Goal: Information Seeking & Learning: Learn about a topic

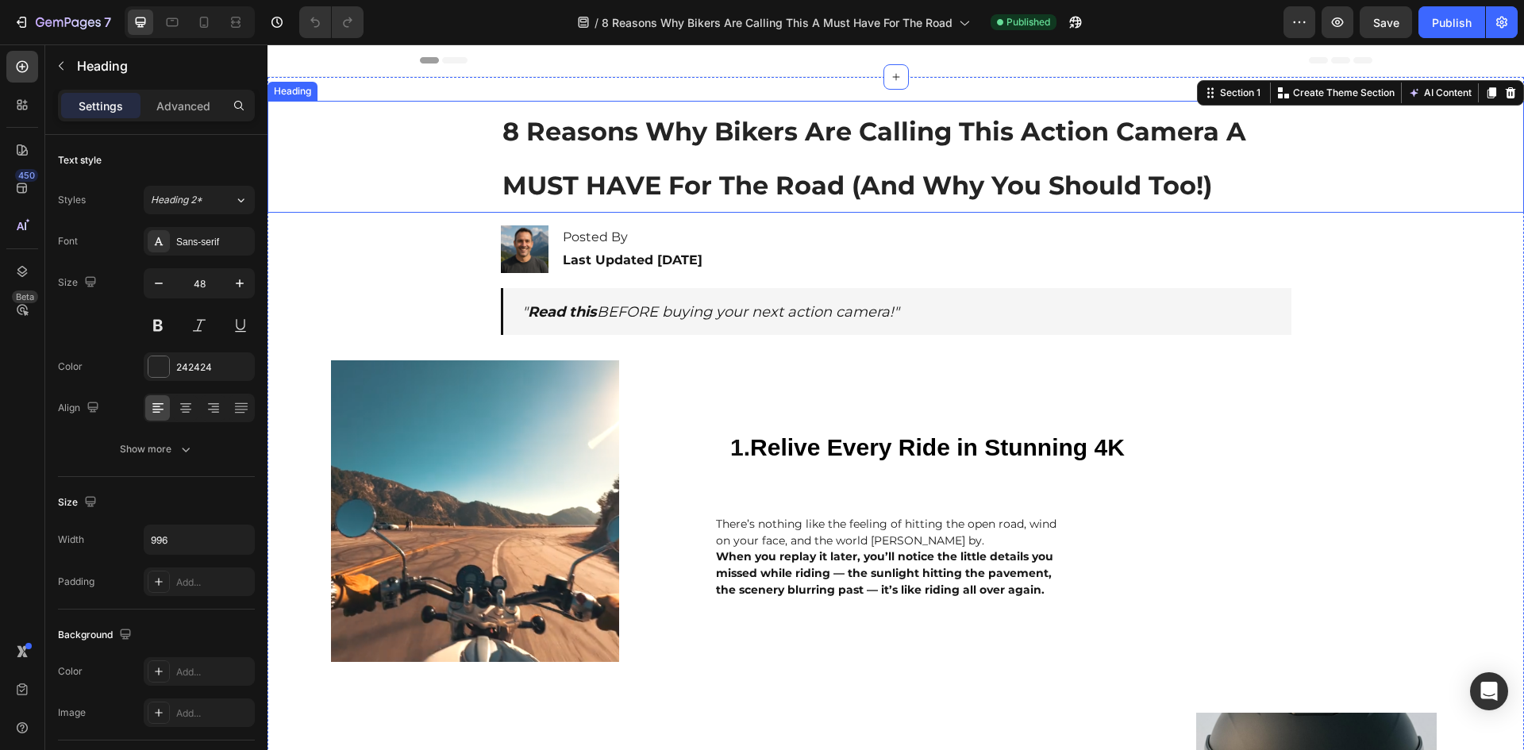
click at [1277, 144] on h1 "8 Reasons Why Bikers Are Calling This Action Camera A MUST HAVE For The Road (A…" at bounding box center [896, 157] width 791 height 112
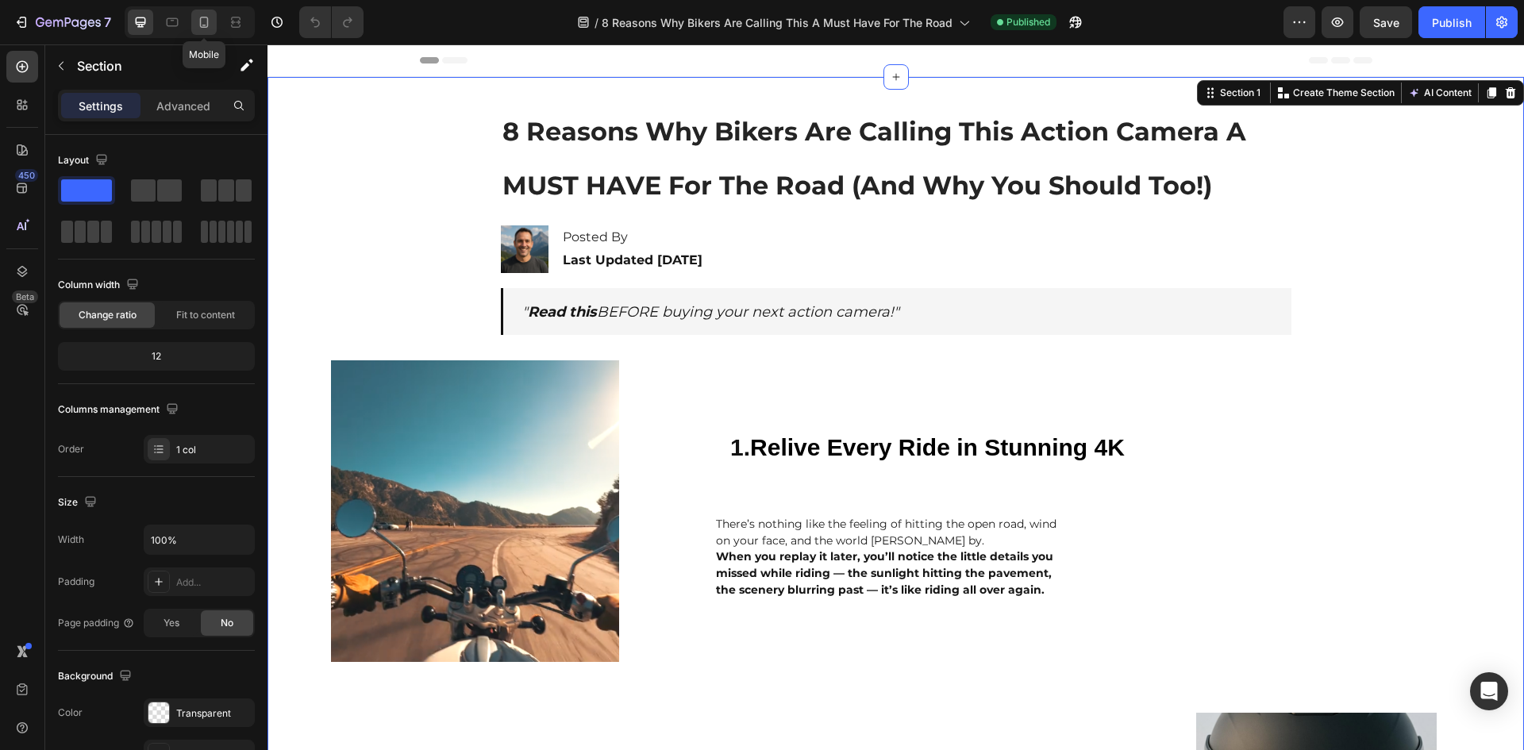
click at [202, 26] on icon at bounding box center [204, 22] width 16 height 16
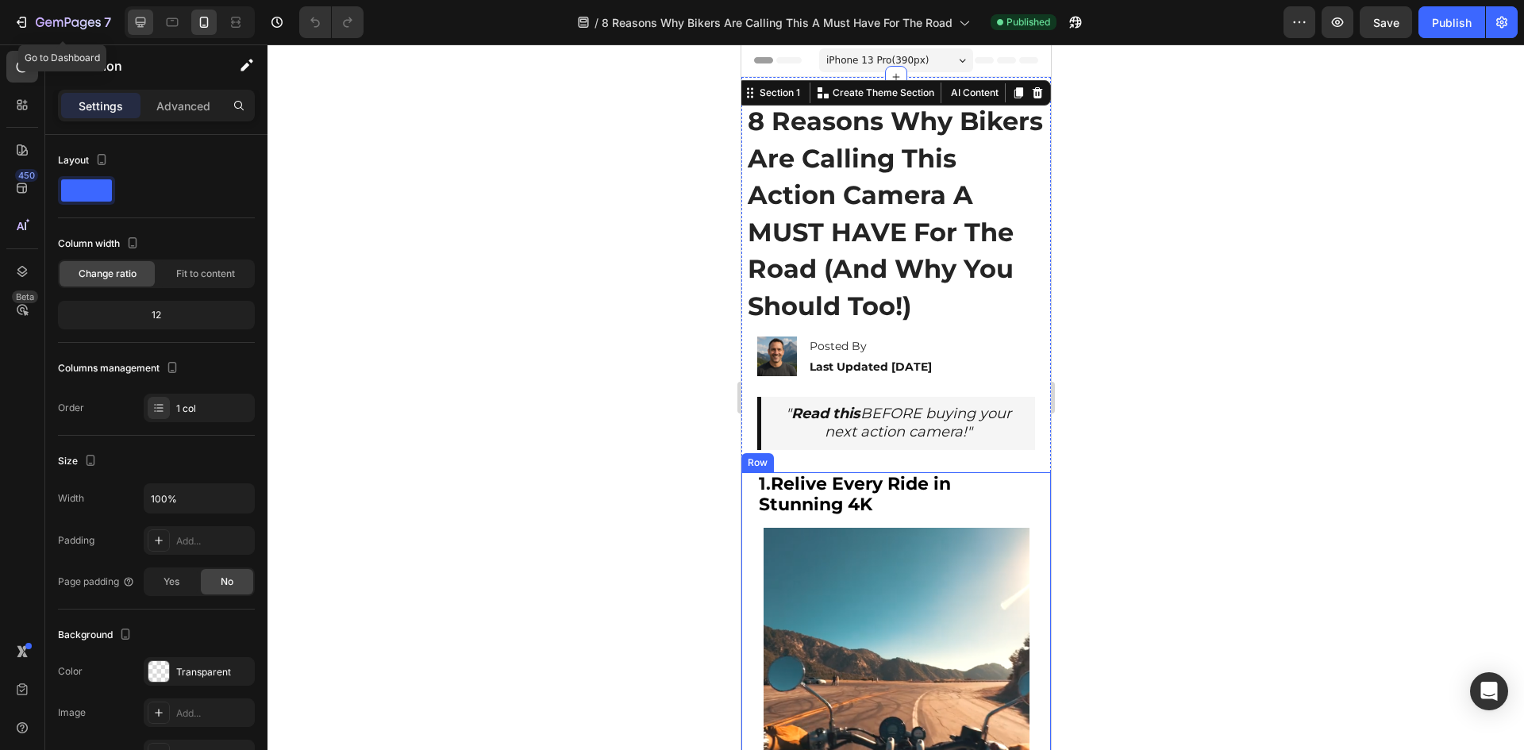
click at [132, 17] on div at bounding box center [140, 22] width 25 height 25
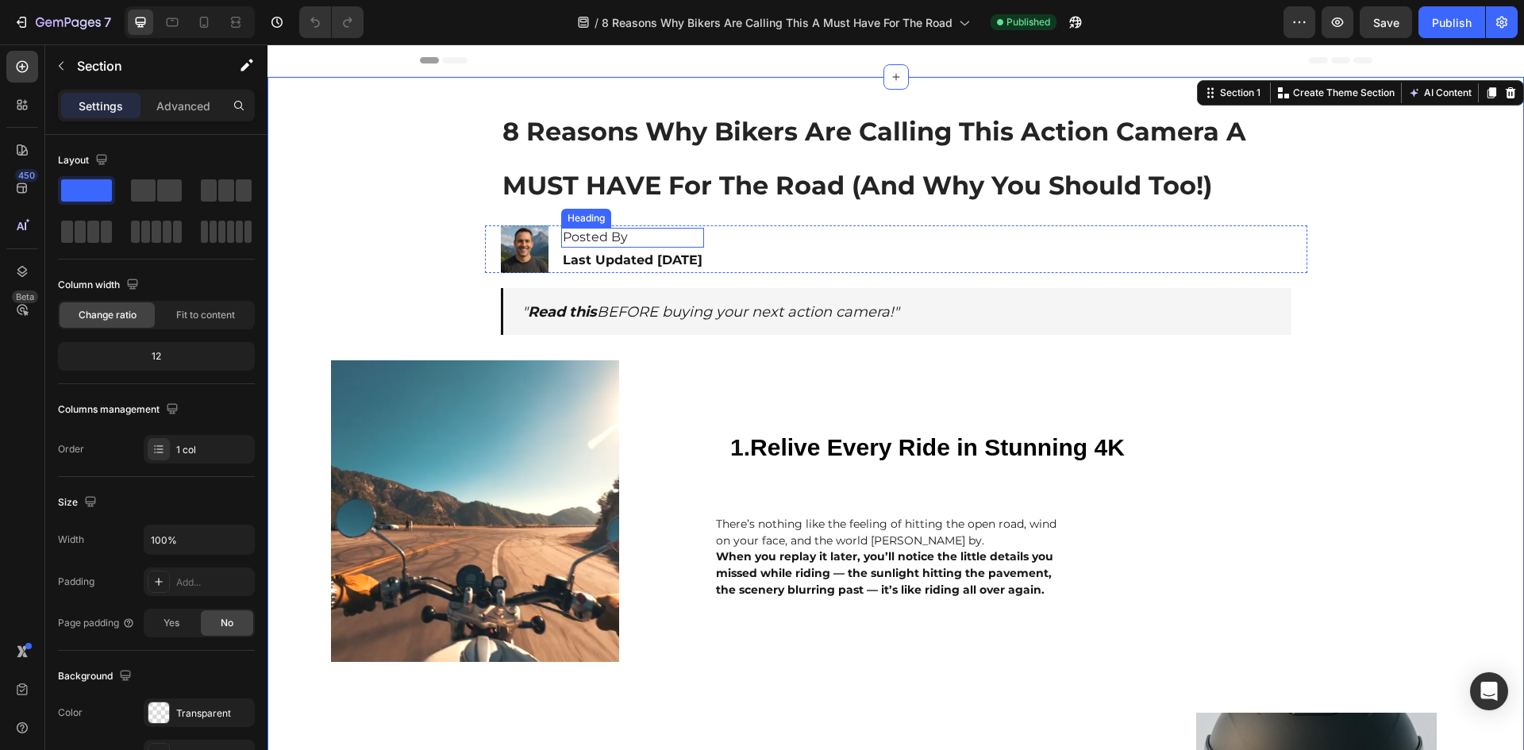
click at [615, 231] on h2 "Posted By" at bounding box center [632, 238] width 143 height 20
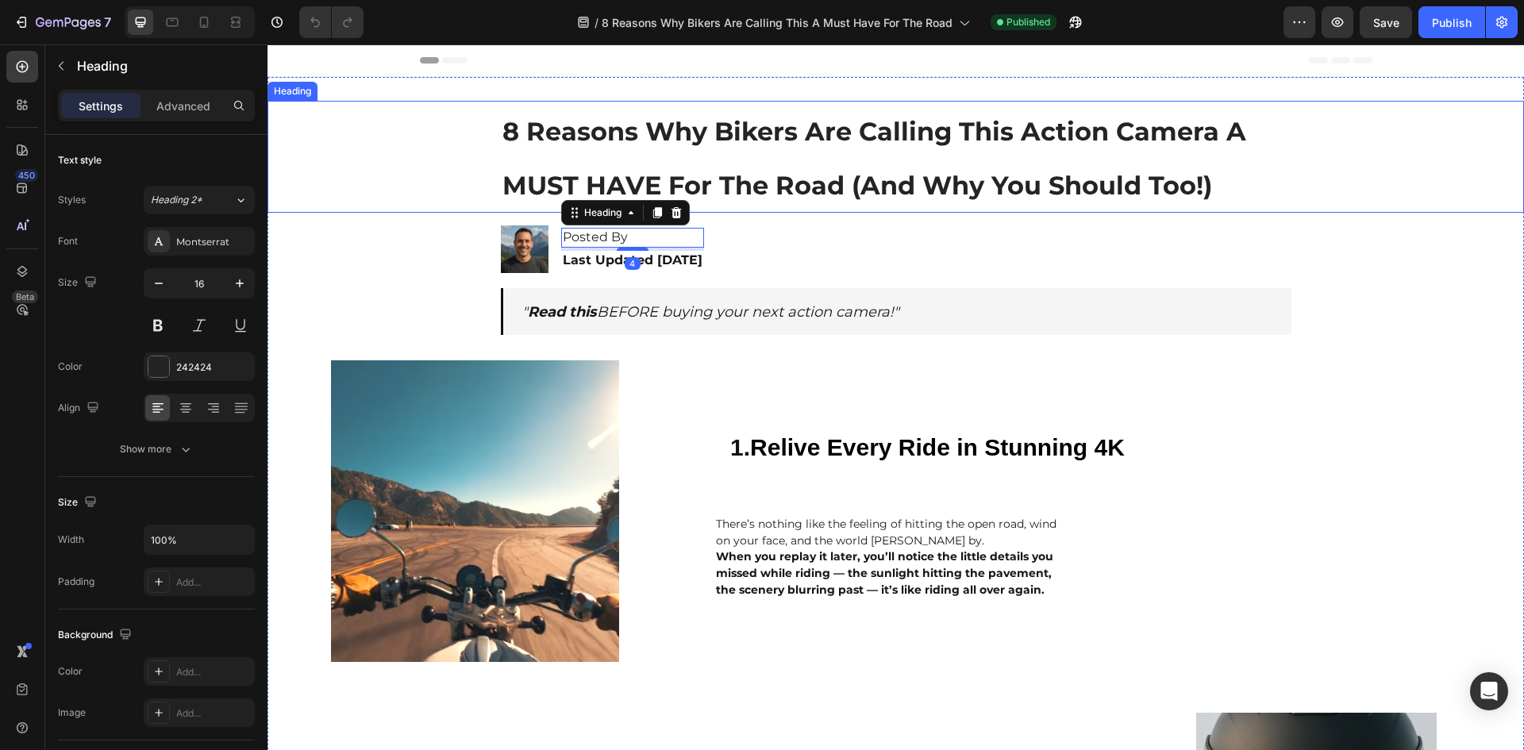
click at [443, 155] on div "8 Reasons Why Bikers Are Calling This Action Camera A MUST HAVE For The Road (A…" at bounding box center [895, 157] width 1225 height 112
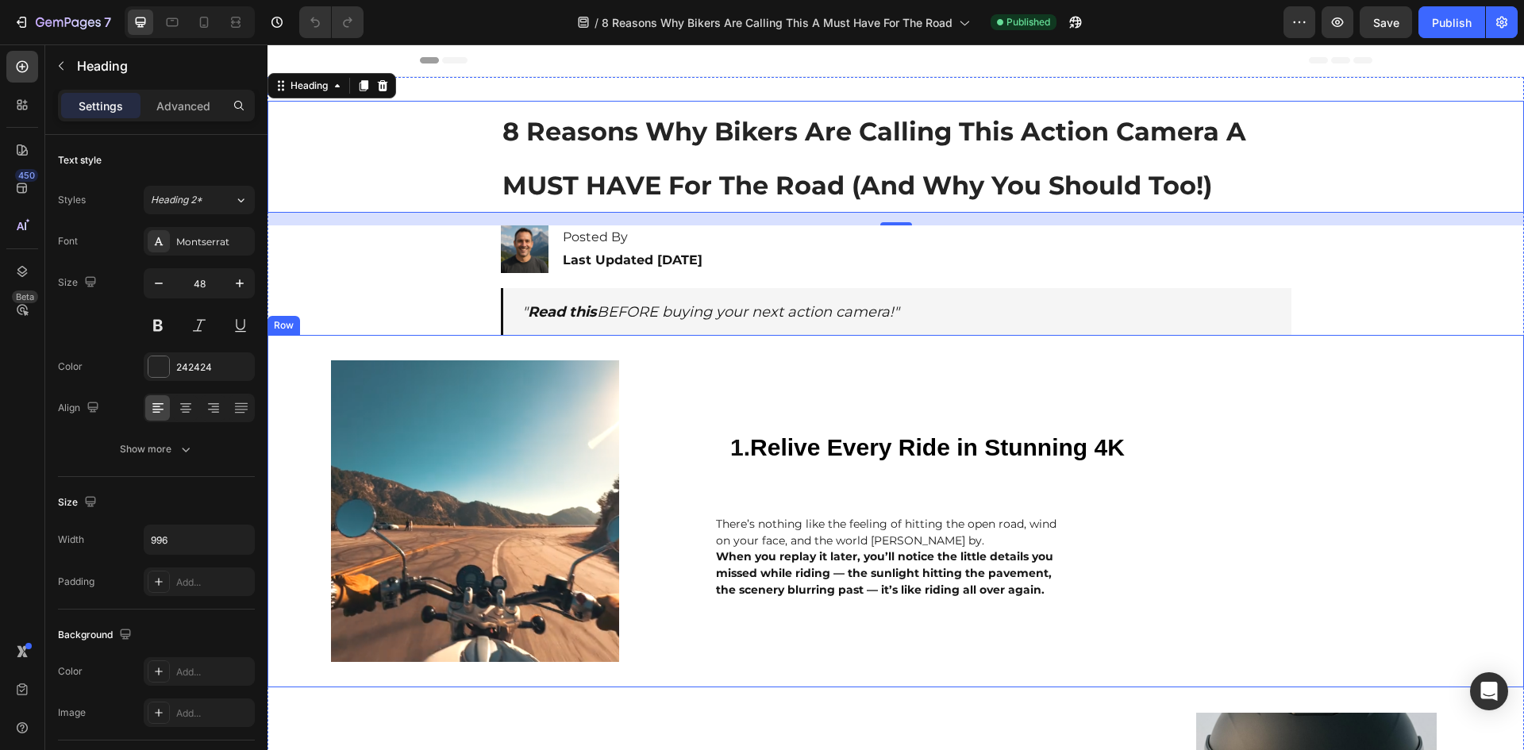
click at [701, 356] on div "1. Relive Every Ride in Stunning 4K Heading Image 1. Relive Every Ride in Stunn…" at bounding box center [896, 511] width 1257 height 352
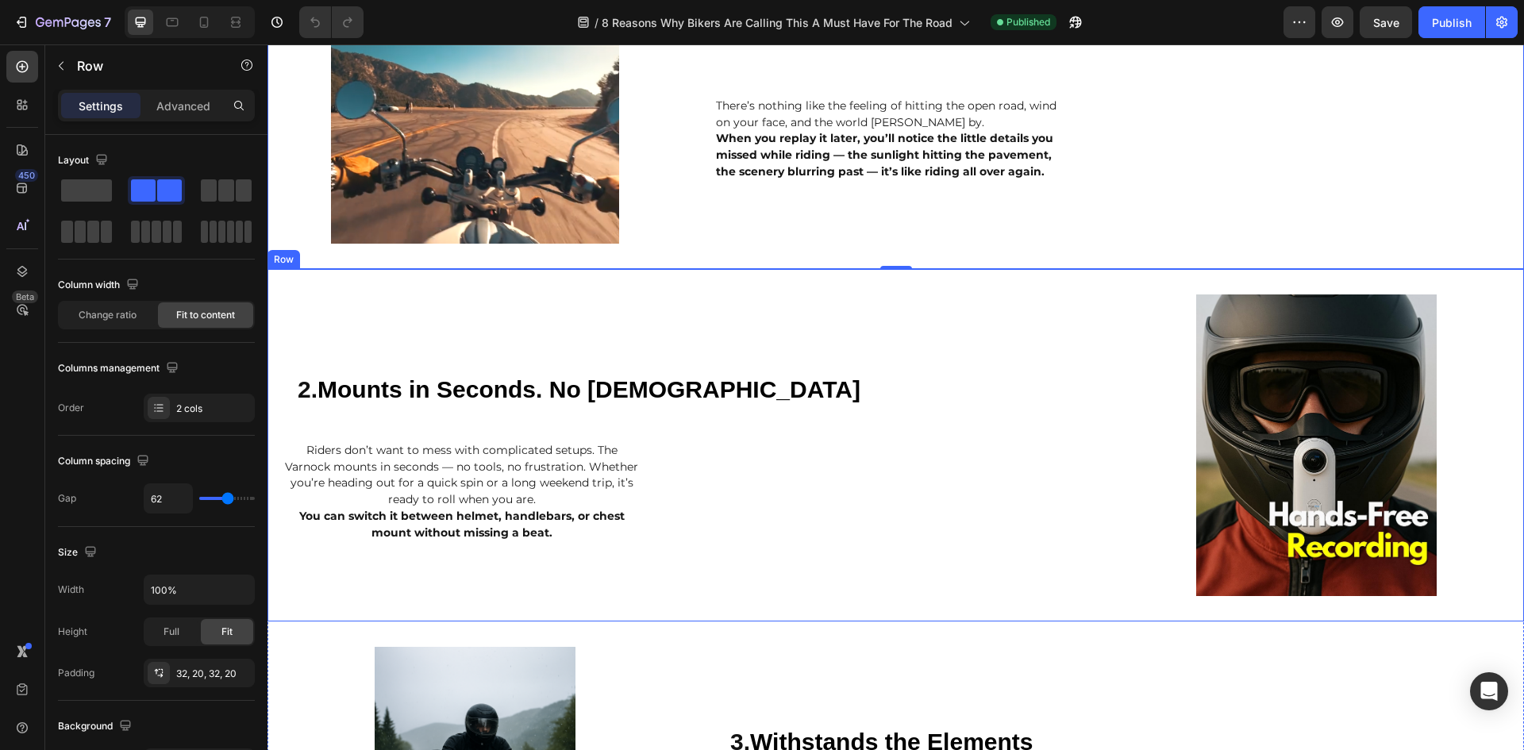
scroll to position [476, 0]
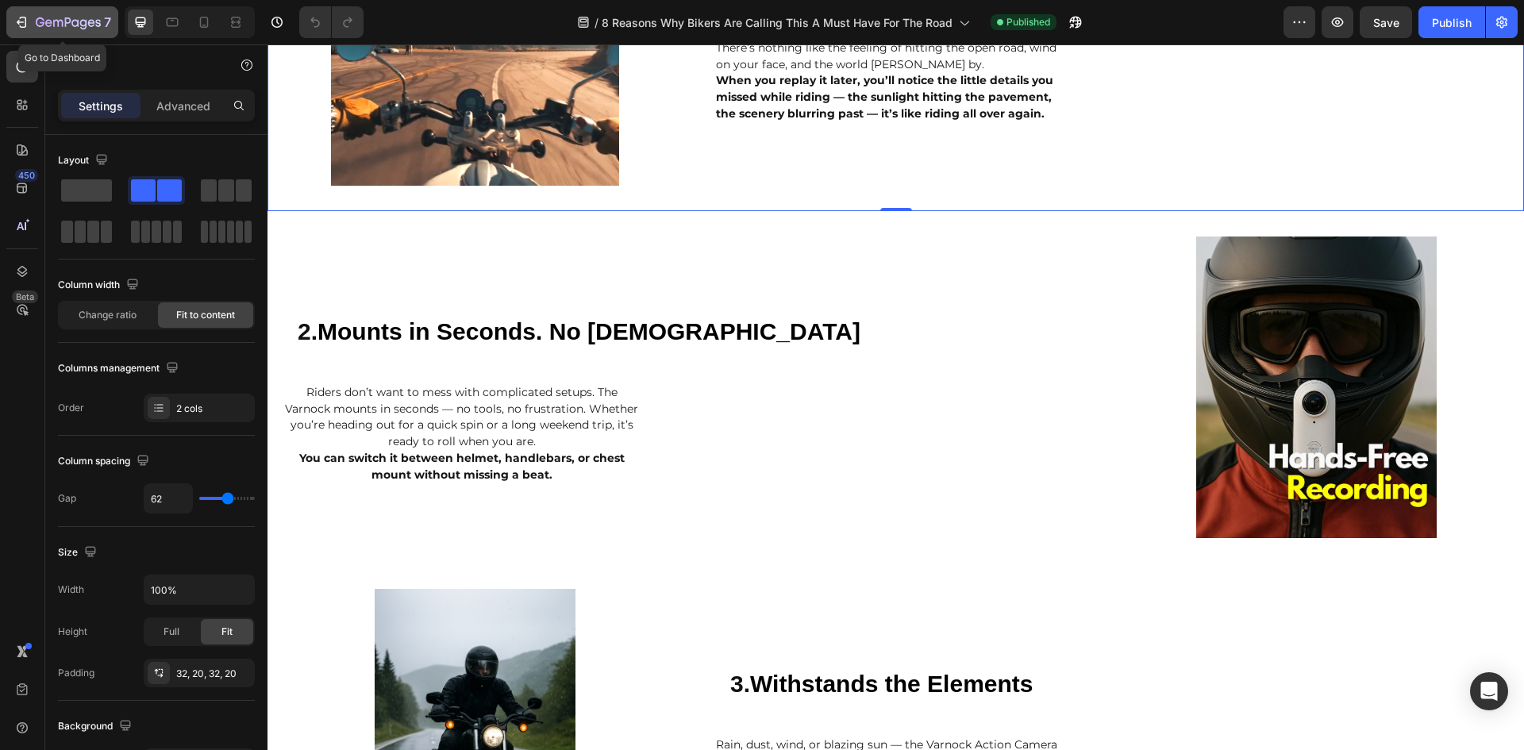
click at [21, 21] on icon "button" at bounding box center [21, 22] width 16 height 16
